Goal: Task Accomplishment & Management: Complete application form

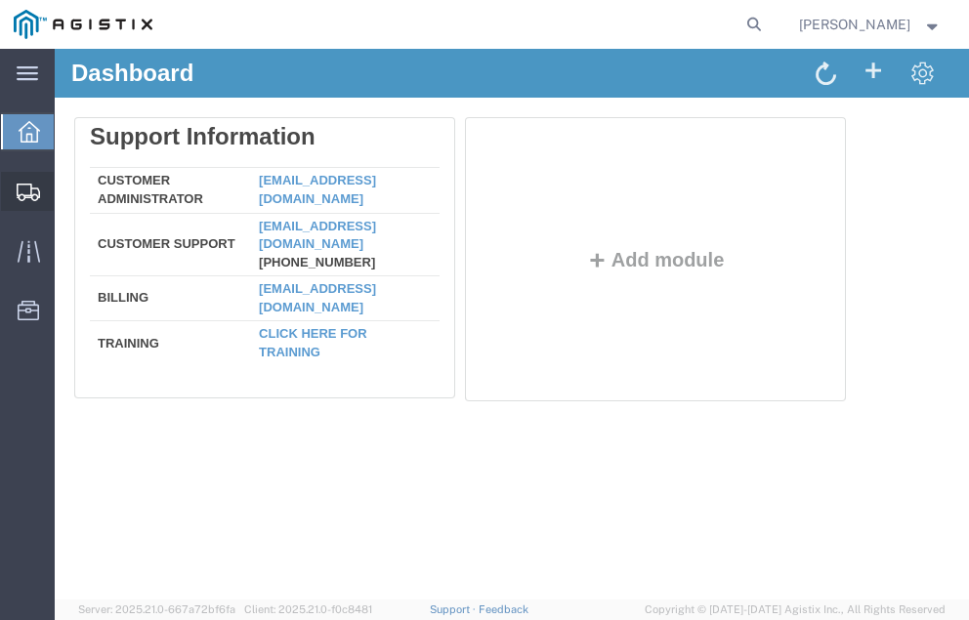
click at [0, 0] on span "Shipment Manager" at bounding box center [0, 0] width 0 height 0
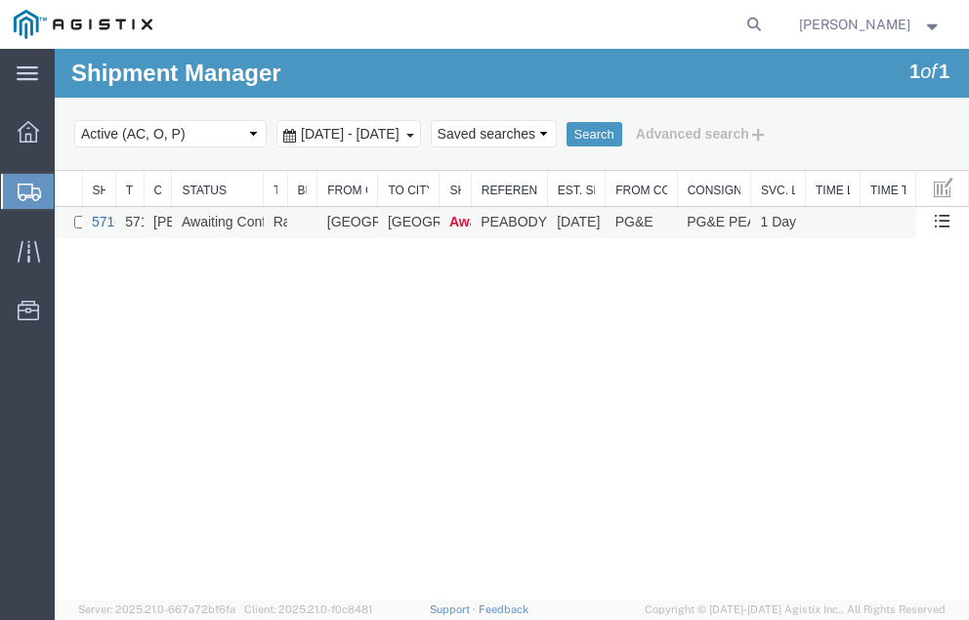
click at [103, 224] on link "57104090" at bounding box center [122, 222] width 61 height 16
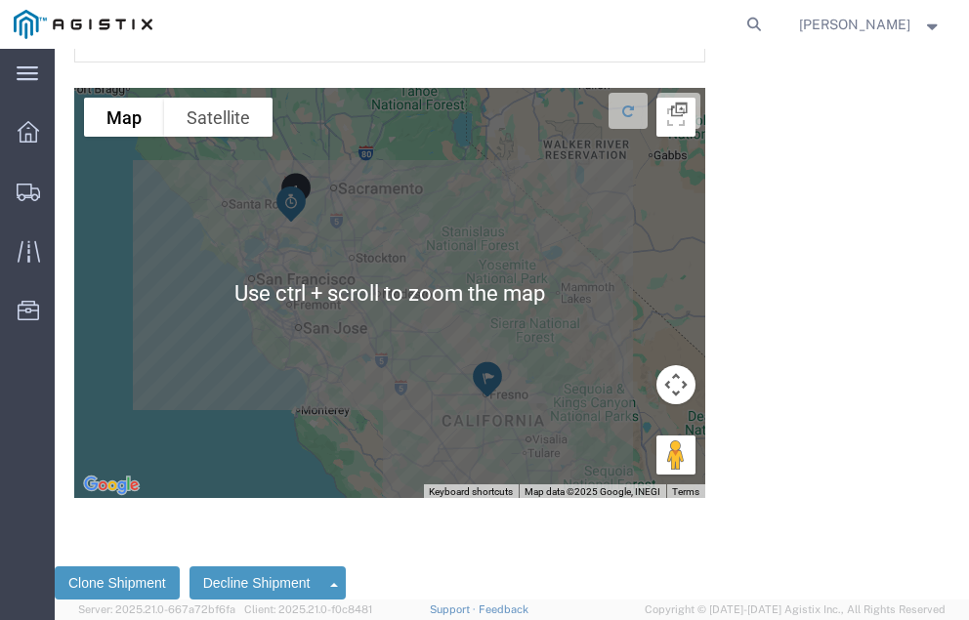
scroll to position [6646, 0]
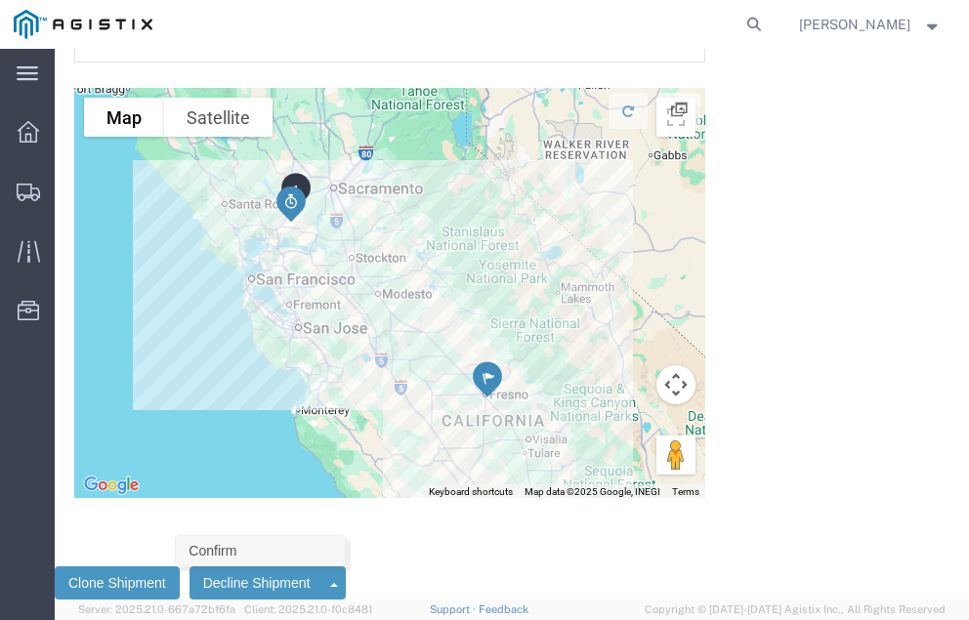
click link "Confirm"
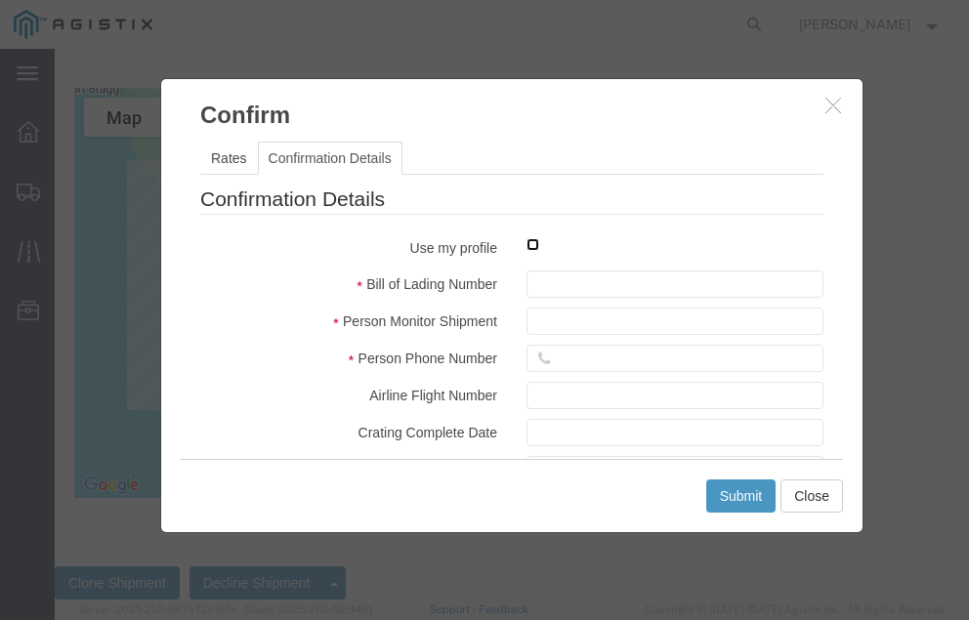
click input "checkbox"
checkbox input "true"
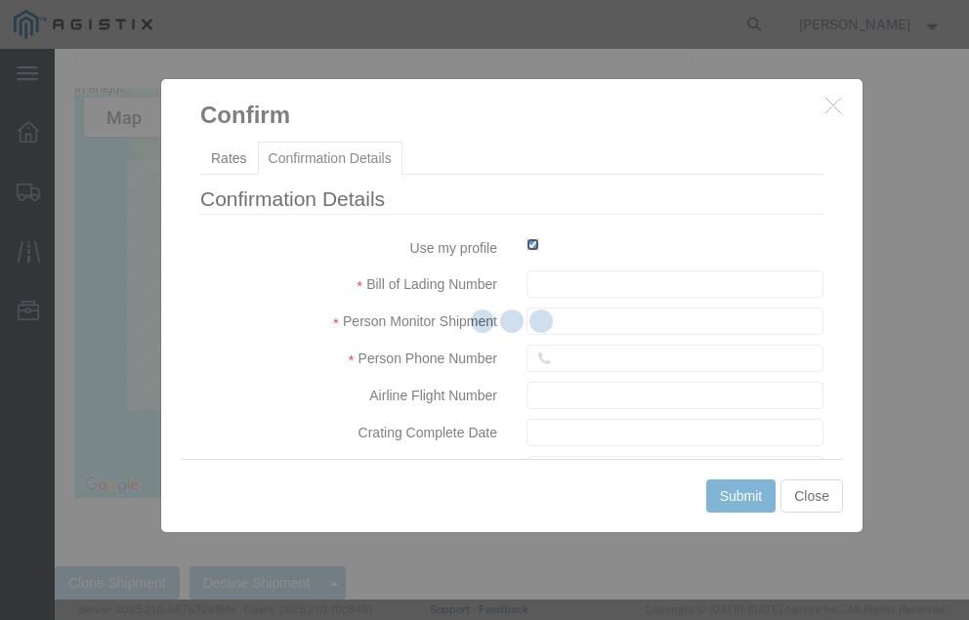
type input "Neil Coehlo"
type input "559-217-7289"
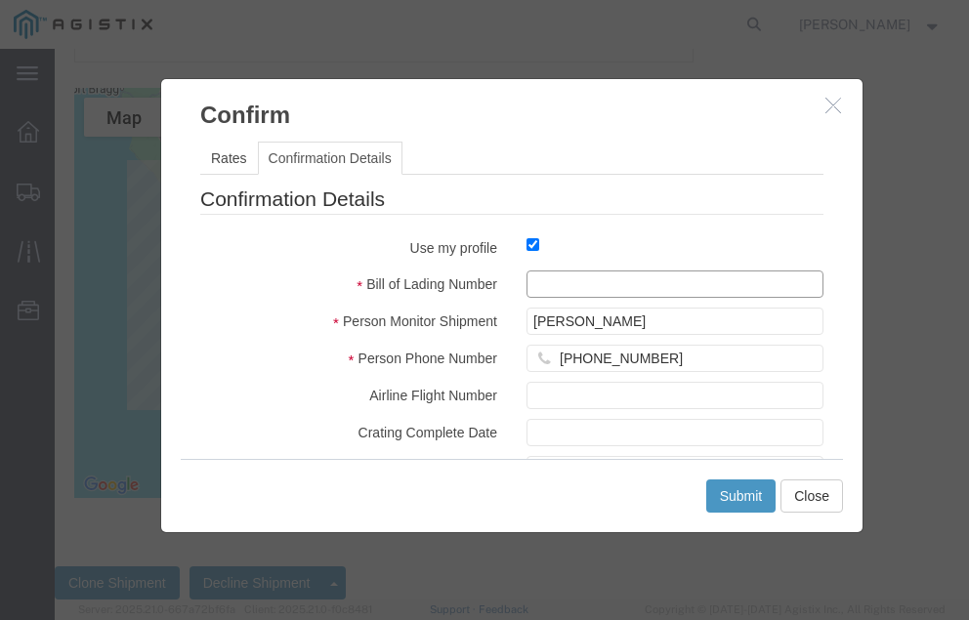
click input "text"
type input "57104090"
click button "Submit"
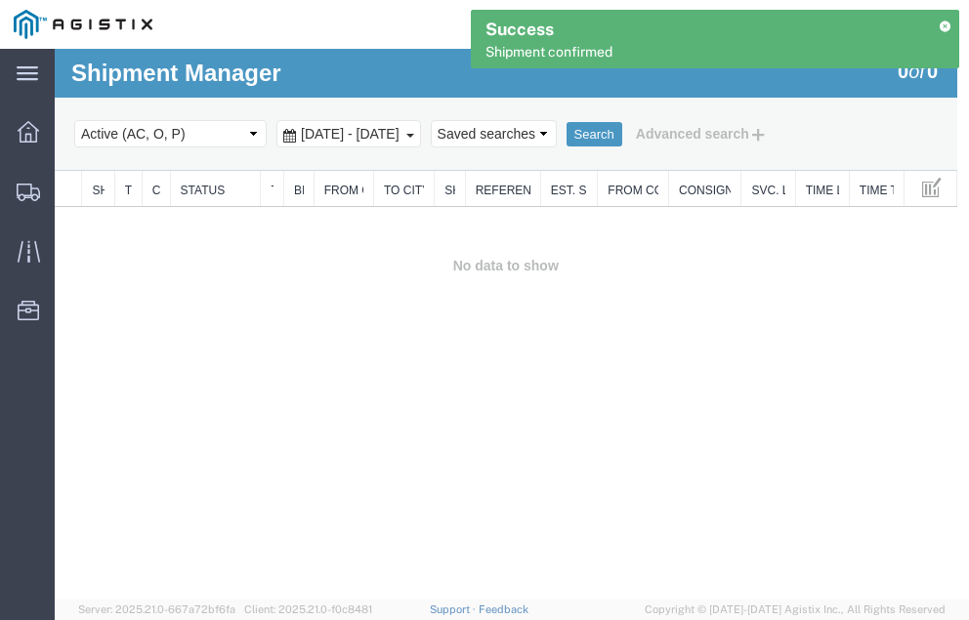
scroll to position [0, 0]
